Goal: Transaction & Acquisition: Purchase product/service

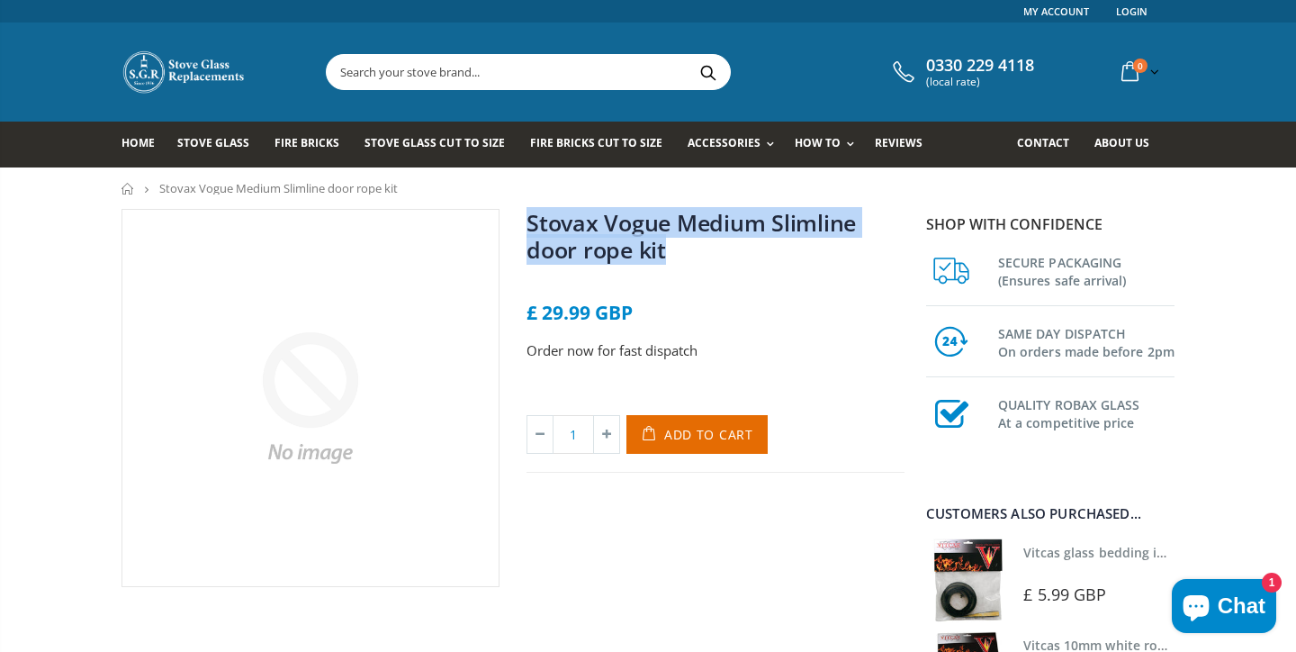
drag, startPoint x: 668, startPoint y: 250, endPoint x: 529, endPoint y: 224, distance: 141.1
click at [529, 224] on h1 "Stovax Vogue Medium Slimline door rope kit" at bounding box center [716, 239] width 378 height 61
click at [610, 242] on link "Stovax Vogue Medium Slimline door rope kit" at bounding box center [691, 236] width 329 height 58
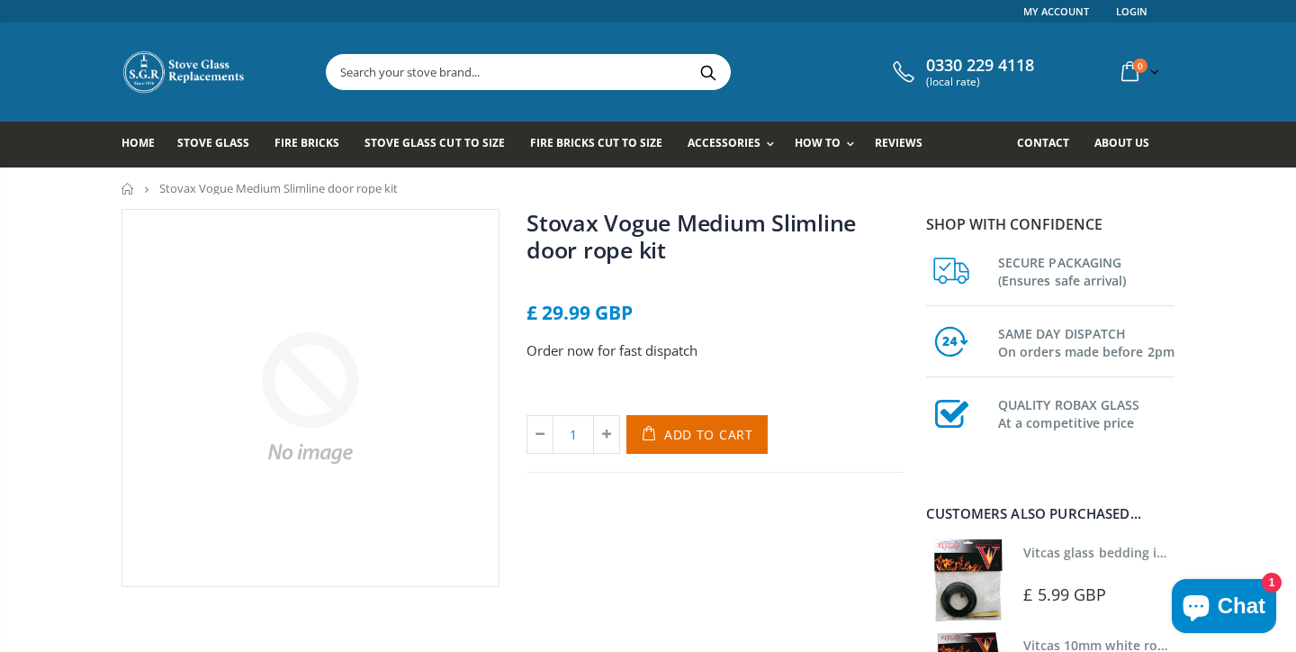
click at [645, 252] on link "Stovax Vogue Medium Slimline door rope kit" at bounding box center [691, 236] width 329 height 58
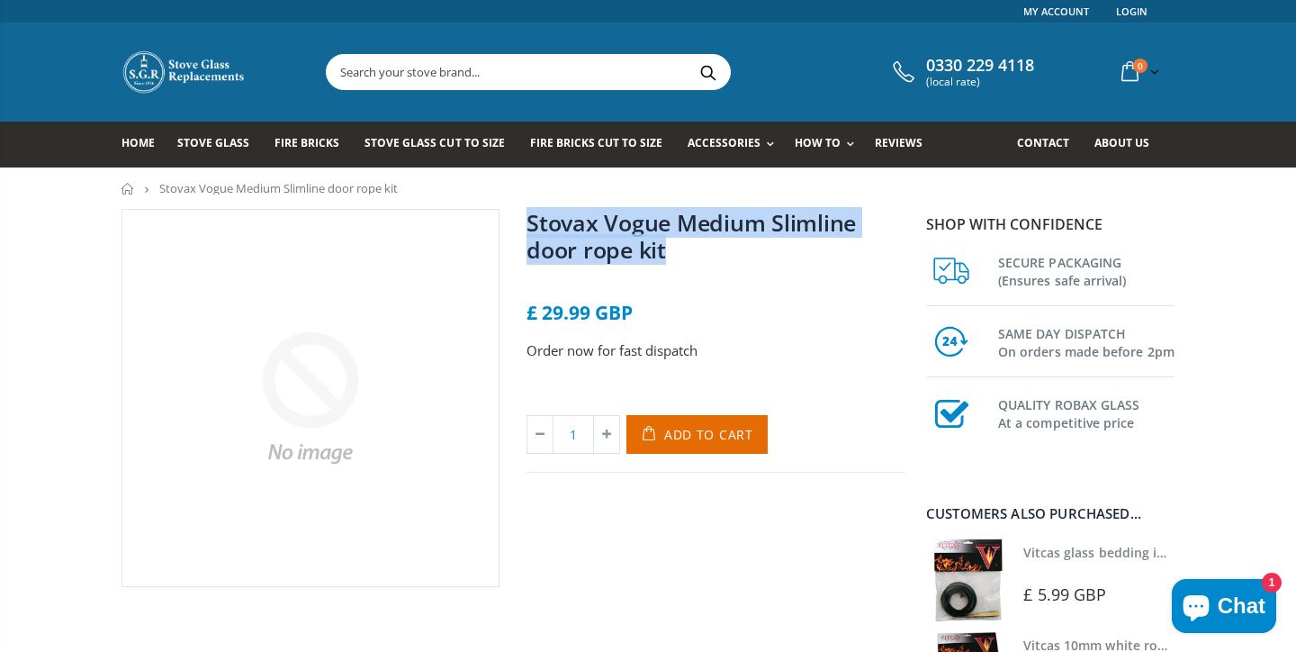
drag, startPoint x: 672, startPoint y: 253, endPoint x: 529, endPoint y: 225, distance: 144.9
click at [529, 225] on h1 "Stovax Vogue Medium Slimline door rope kit" at bounding box center [716, 239] width 378 height 61
